Goal: Information Seeking & Learning: Learn about a topic

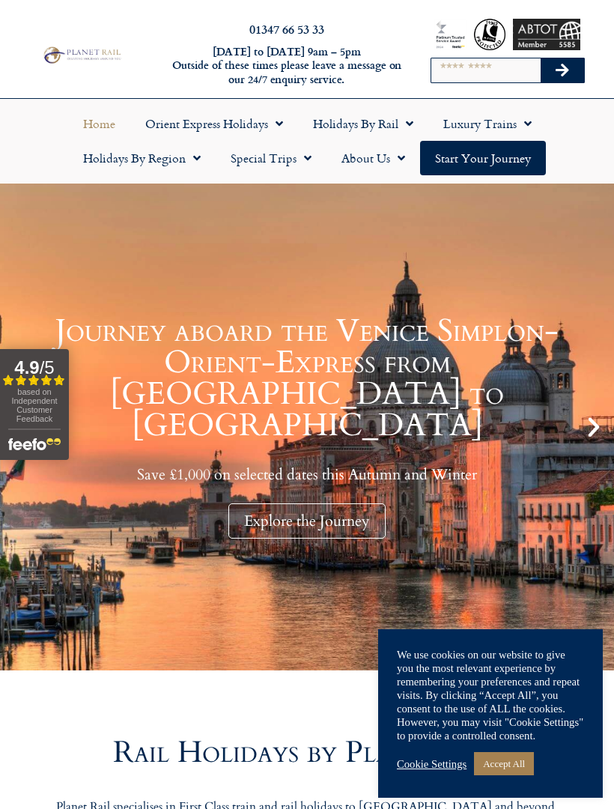
click at [458, 76] on input "Search" at bounding box center [485, 70] width 109 height 24
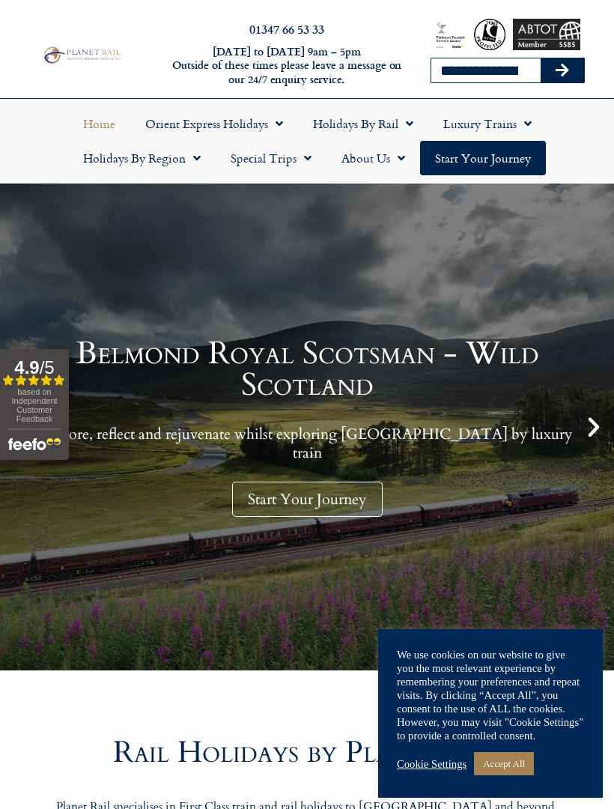
type input "**********"
click at [562, 70] on button "Search" at bounding box center [562, 70] width 43 height 24
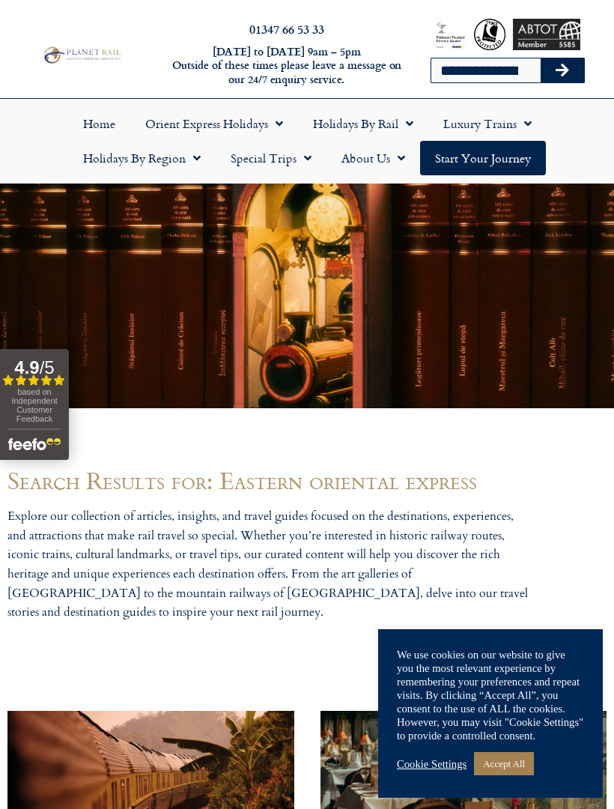
click at [443, 762] on link "Cookie Settings" at bounding box center [432, 763] width 70 height 13
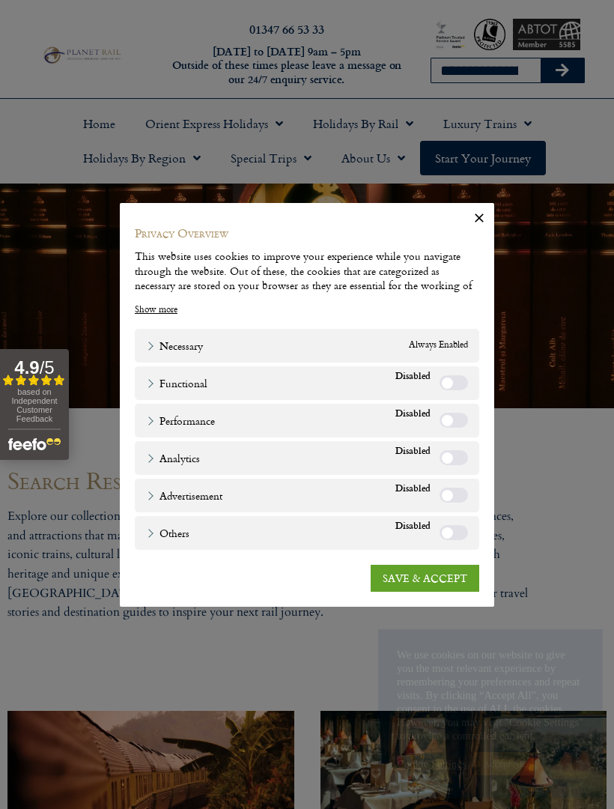
click at [447, 576] on link "SAVE & ACCEPT" at bounding box center [425, 578] width 109 height 27
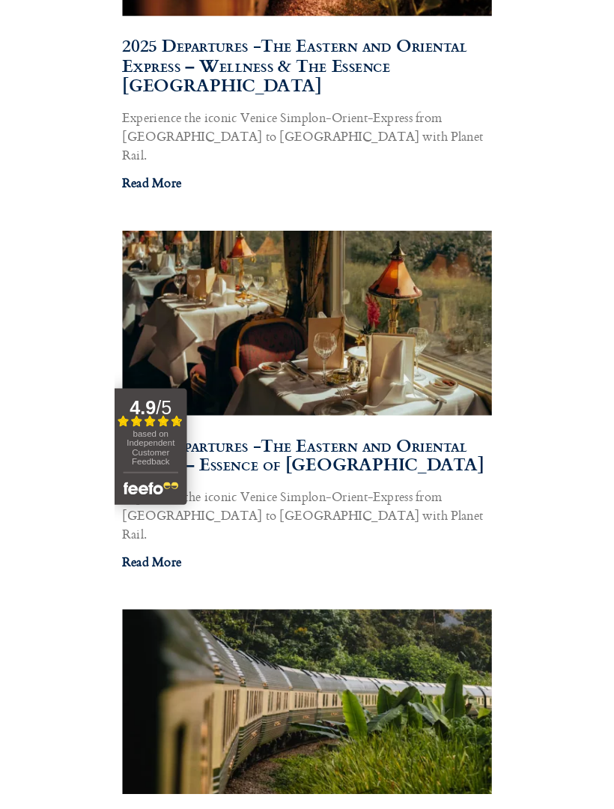
scroll to position [577, 0]
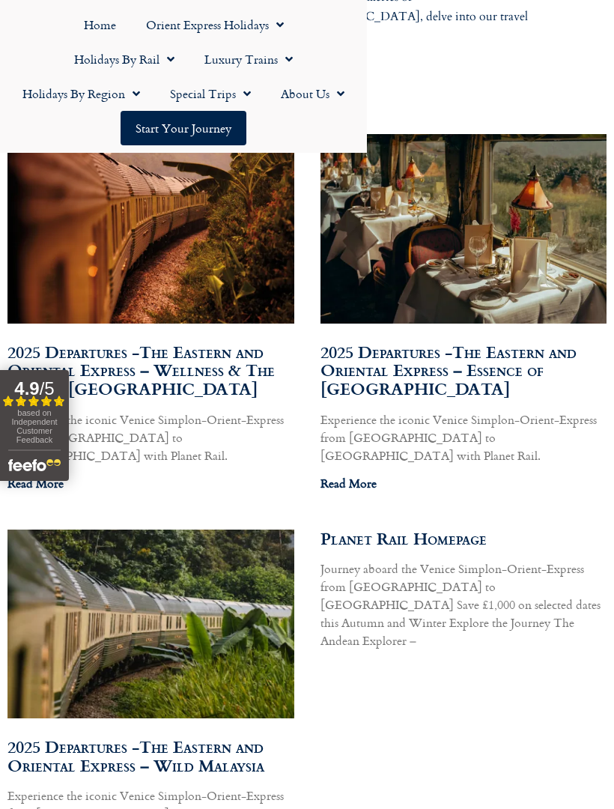
click at [497, 363] on link "2025 Departures -The Eastern and Oriental Express – Essence of Malaysia" at bounding box center [448, 370] width 256 height 62
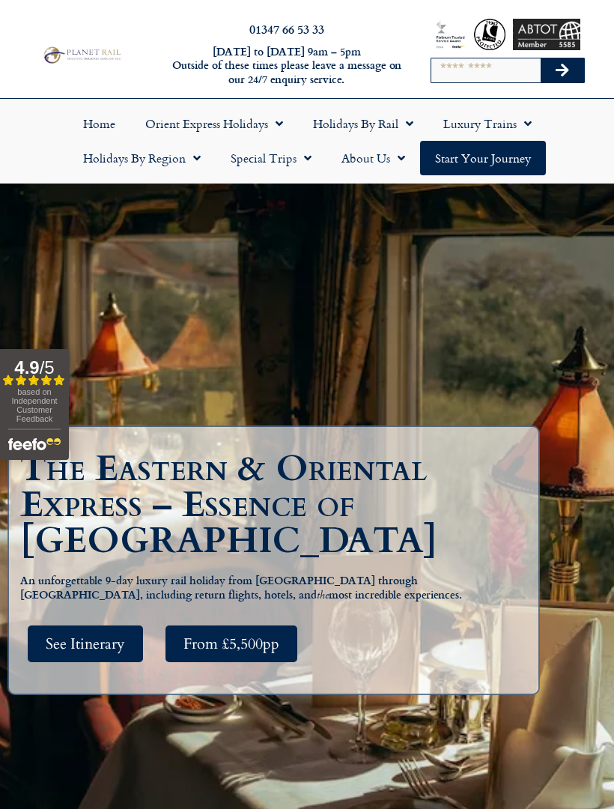
click at [93, 643] on span "See Itinerary" at bounding box center [85, 643] width 79 height 19
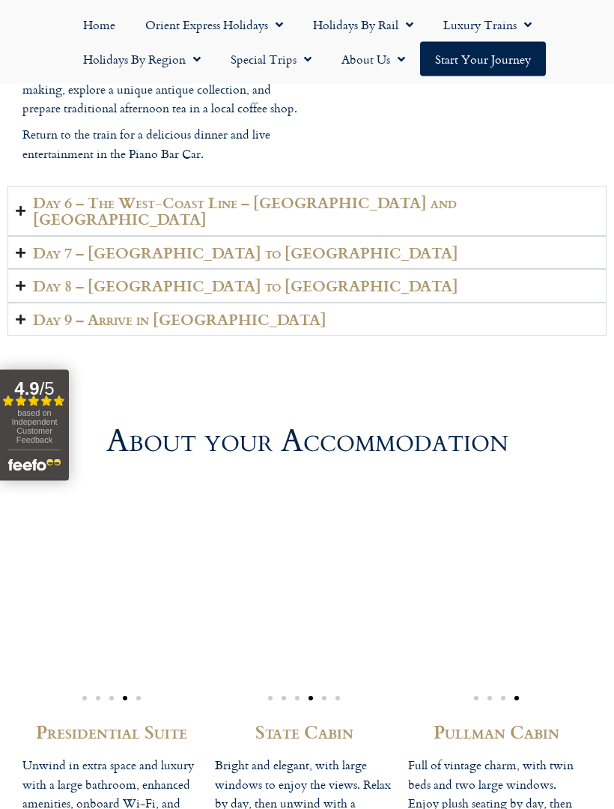
scroll to position [4207, 0]
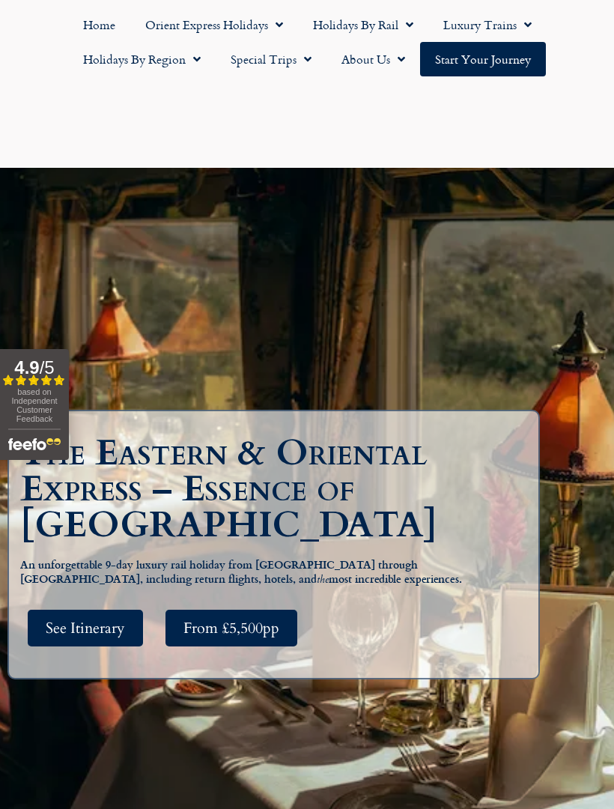
scroll to position [2677, 0]
